Goal: Navigation & Orientation: Find specific page/section

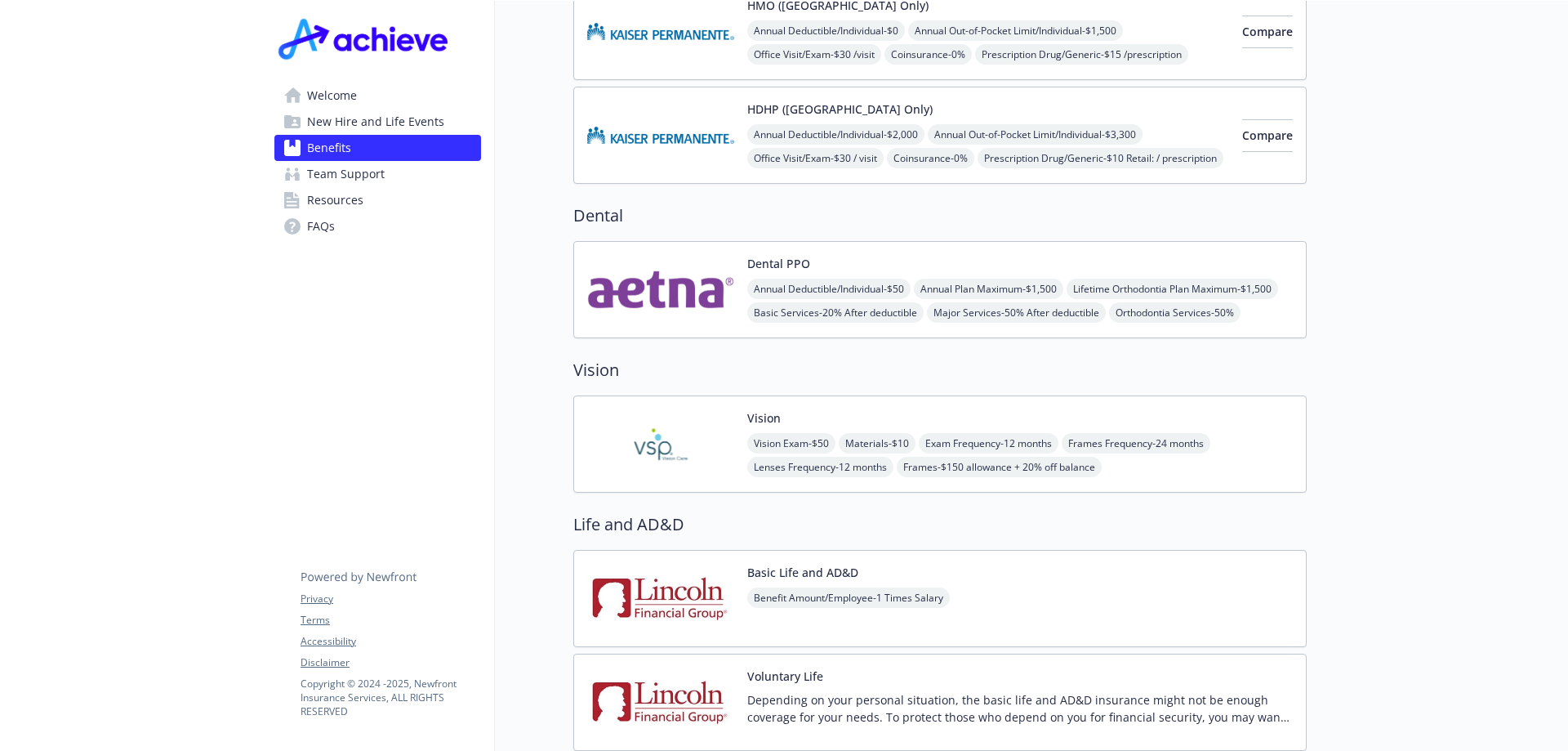
click at [343, 171] on span "Team Support" at bounding box center [346, 174] width 77 height 26
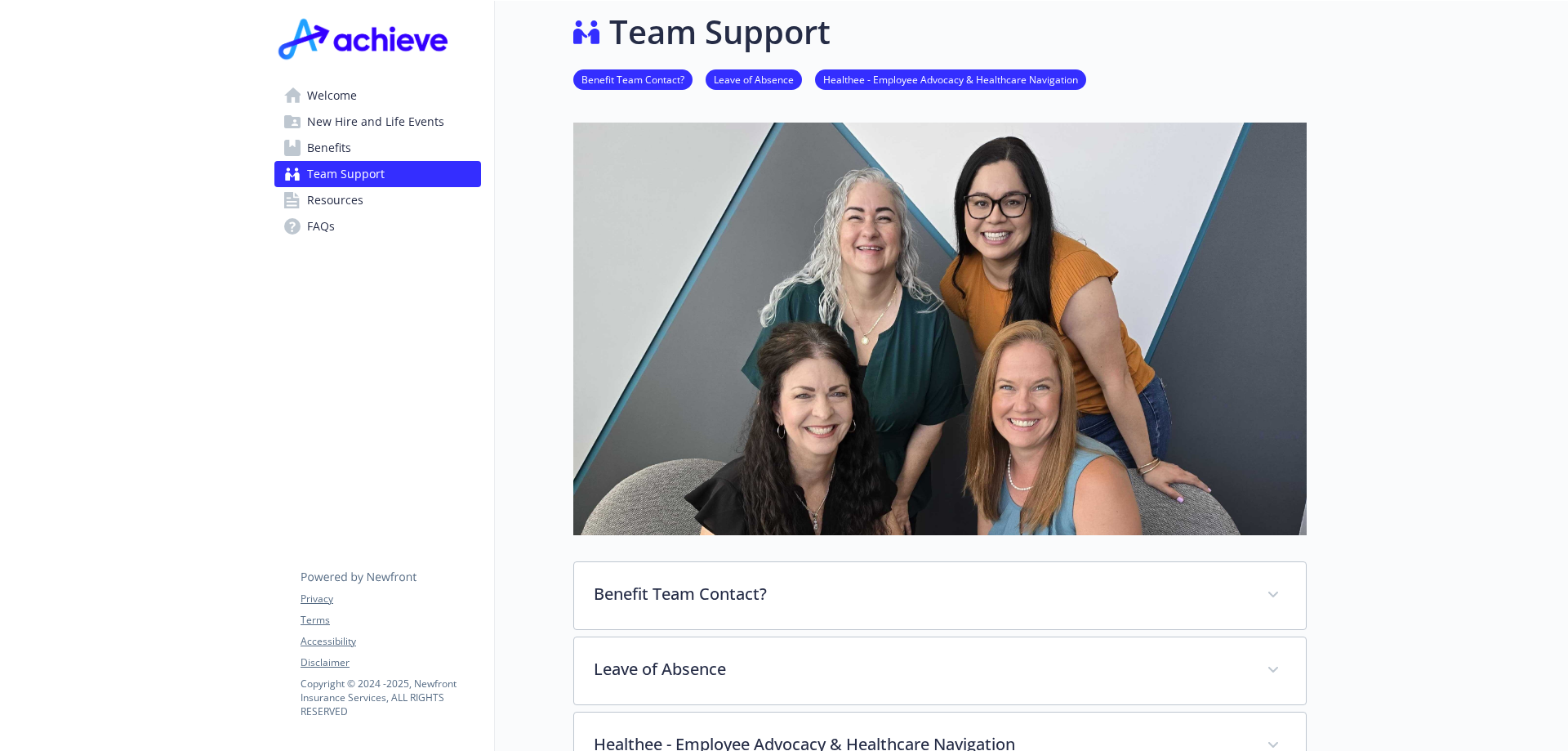
scroll to position [377, 0]
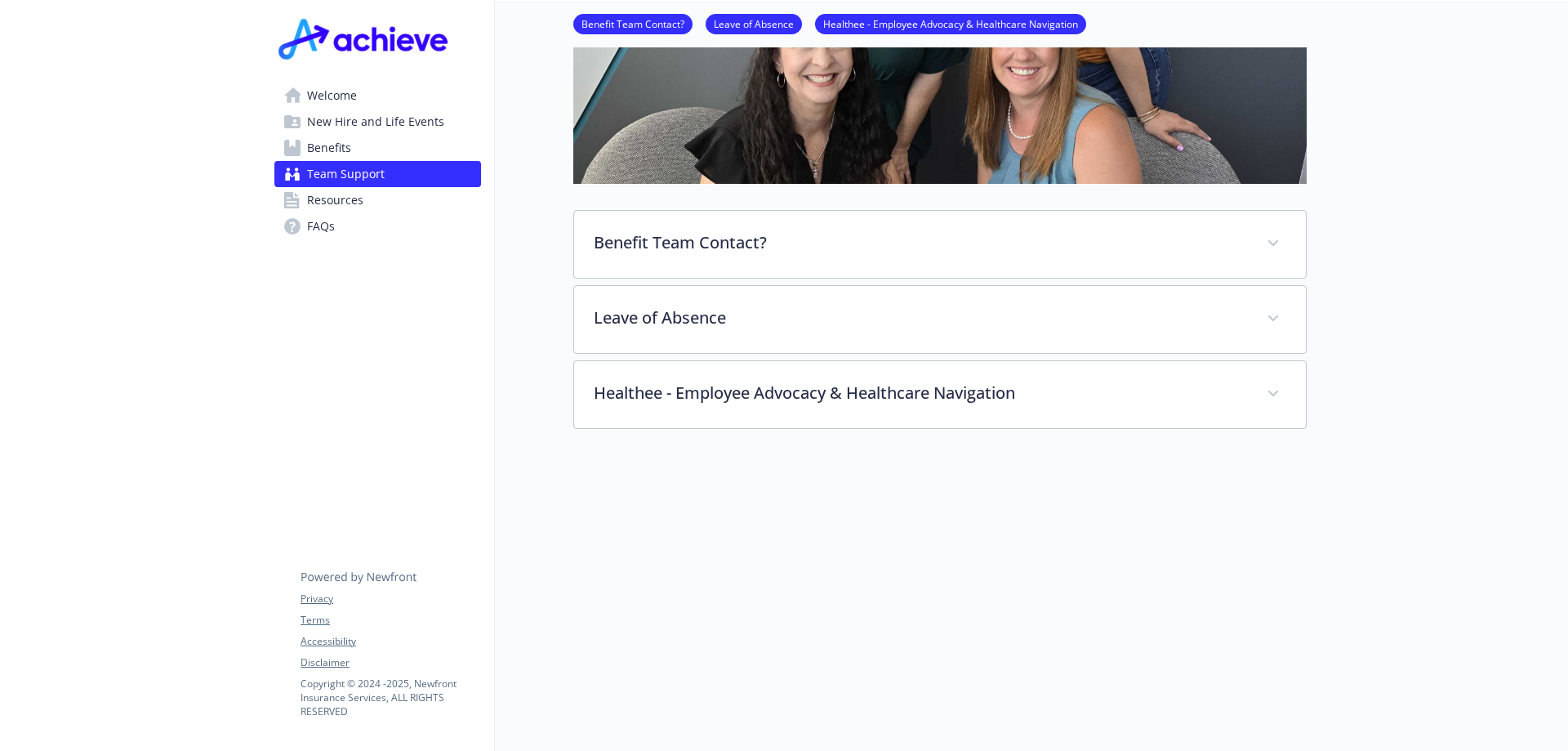
click at [332, 205] on span "Resources" at bounding box center [335, 200] width 57 height 26
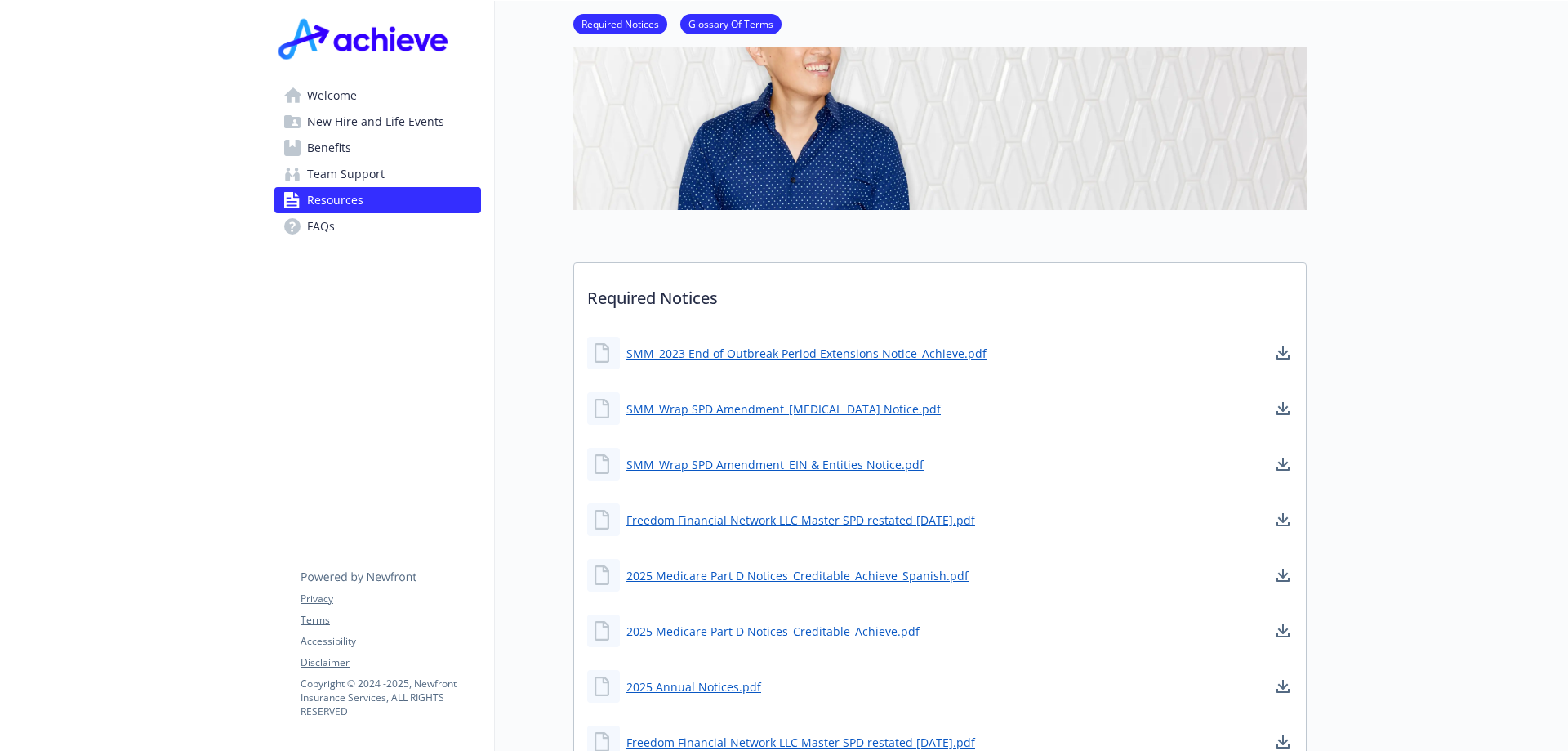
scroll to position [132, 0]
